Goal: Information Seeking & Learning: Check status

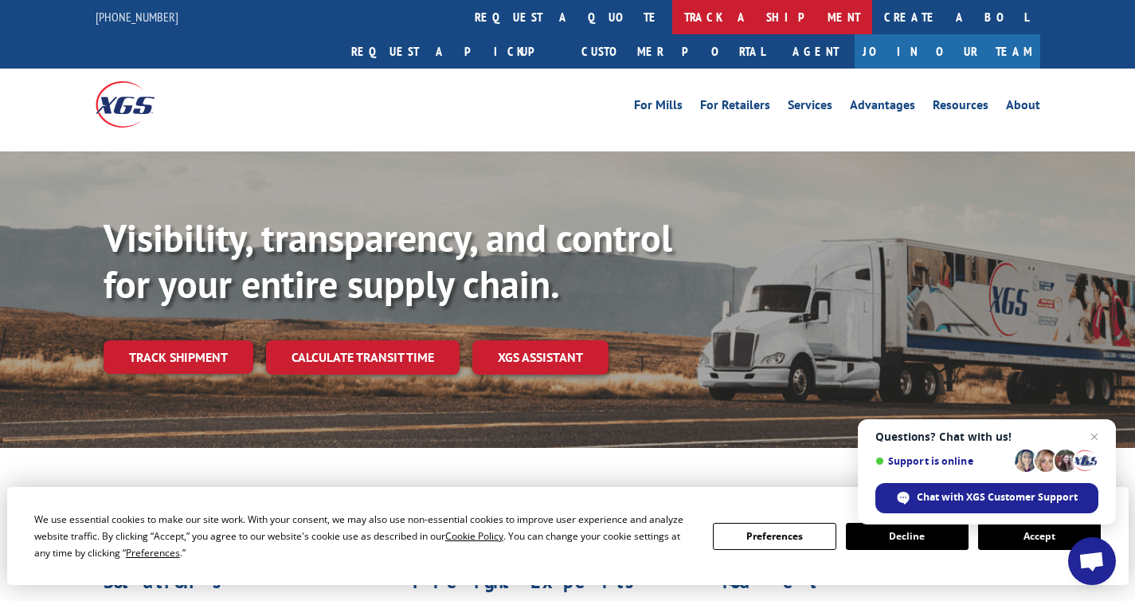
click at [672, 13] on link "track a shipment" at bounding box center [772, 17] width 200 height 34
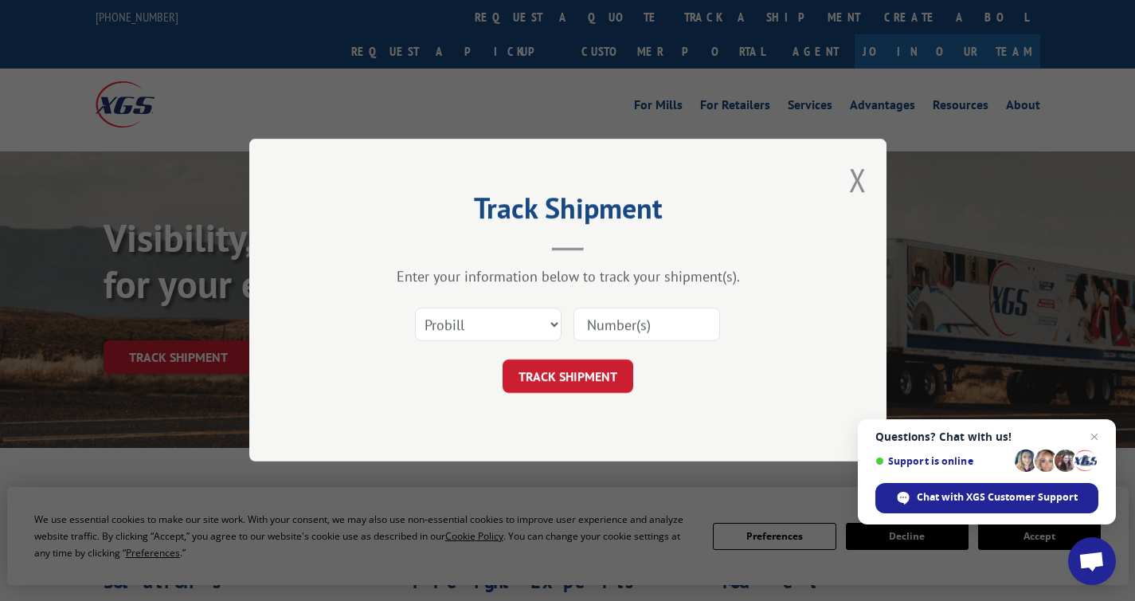
click at [605, 327] on input at bounding box center [646, 324] width 147 height 33
type input "17695574"
click at [590, 378] on button "TRACK SHIPMENT" at bounding box center [568, 376] width 131 height 33
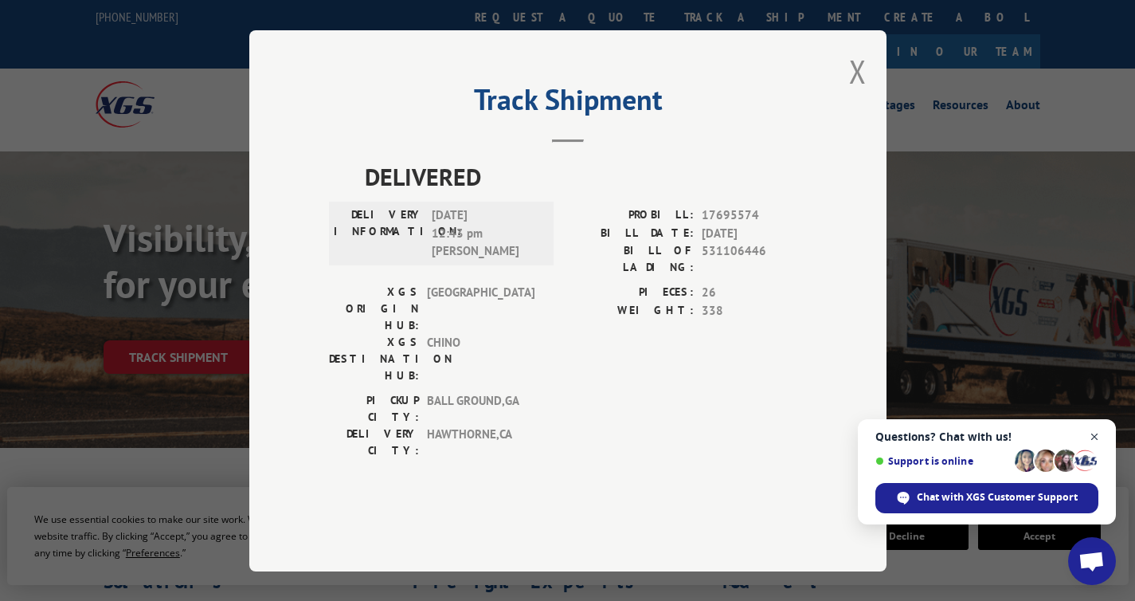
click at [1094, 440] on span "Close chat" at bounding box center [1095, 437] width 20 height 20
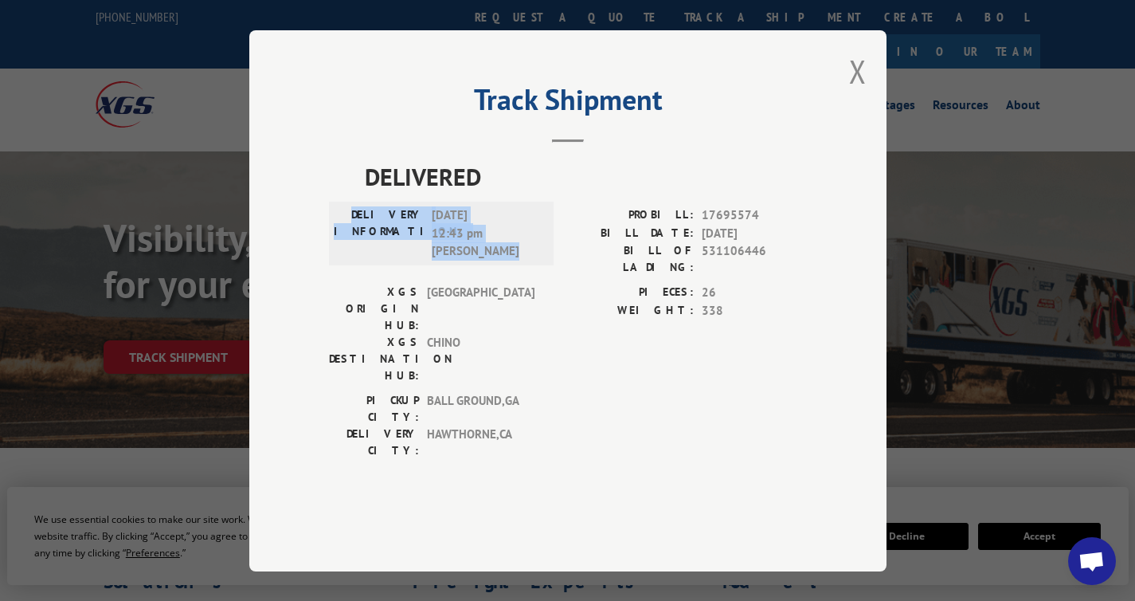
drag, startPoint x: 517, startPoint y: 291, endPoint x: 326, endPoint y: 254, distance: 194.6
click at [326, 254] on div "Track Shipment DELIVERED DELIVERY INFORMATION: [DATE] 12:43 pm [PERSON_NAME] PR…" at bounding box center [567, 300] width 637 height 541
copy div "DELIVERY INFORMATION: [DATE] 12:43 pm [PERSON_NAME]"
click at [604, 401] on div "[GEOGRAPHIC_DATA]: [GEOGRAPHIC_DATA] , [GEOGRAPHIC_DATA]: [GEOGRAPHIC_DATA] , […" at bounding box center [568, 429] width 478 height 75
drag, startPoint x: 519, startPoint y: 292, endPoint x: 354, endPoint y: 217, distance: 181.1
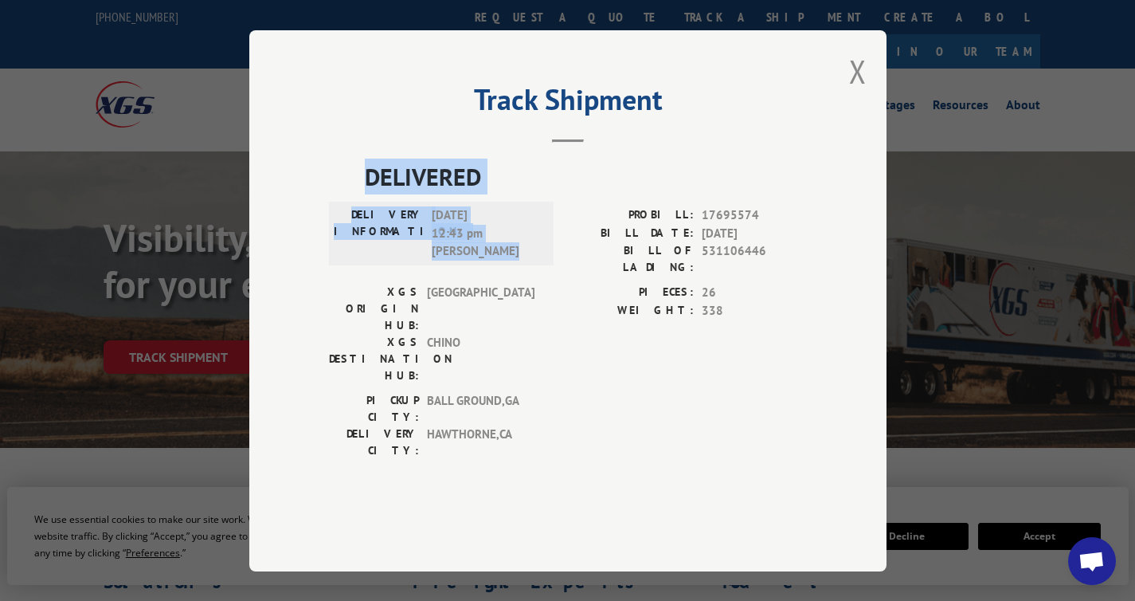
click at [354, 217] on div "DELIVERED DELIVERY INFORMATION: [DATE] 12:43 pm [PERSON_NAME] PROBILL: 17695574…" at bounding box center [568, 313] width 478 height 308
copy div "DELIVERED DELIVERY INFORMATION: [DATE] 12:43 pm [PERSON_NAME]"
click at [859, 92] on button "Close modal" at bounding box center [858, 71] width 18 height 42
